Goal: Check status: Verify the current state of an ongoing process or item

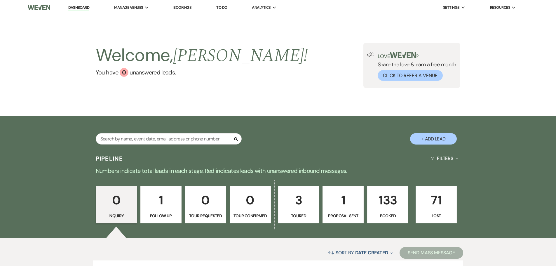
click at [183, 6] on link "Bookings" at bounding box center [182, 7] width 18 height 5
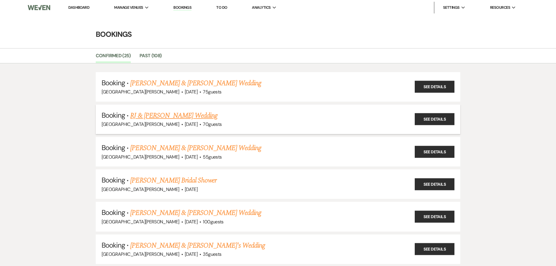
click at [182, 115] on link "RJ & [PERSON_NAME] Wedding" at bounding box center [173, 115] width 87 height 11
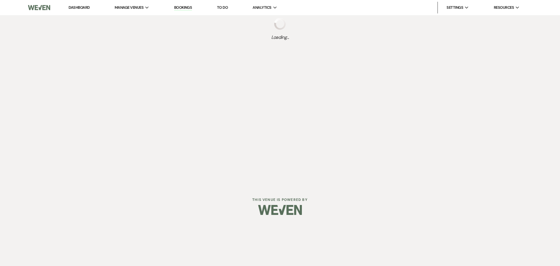
select select "5"
